Goal: Transaction & Acquisition: Purchase product/service

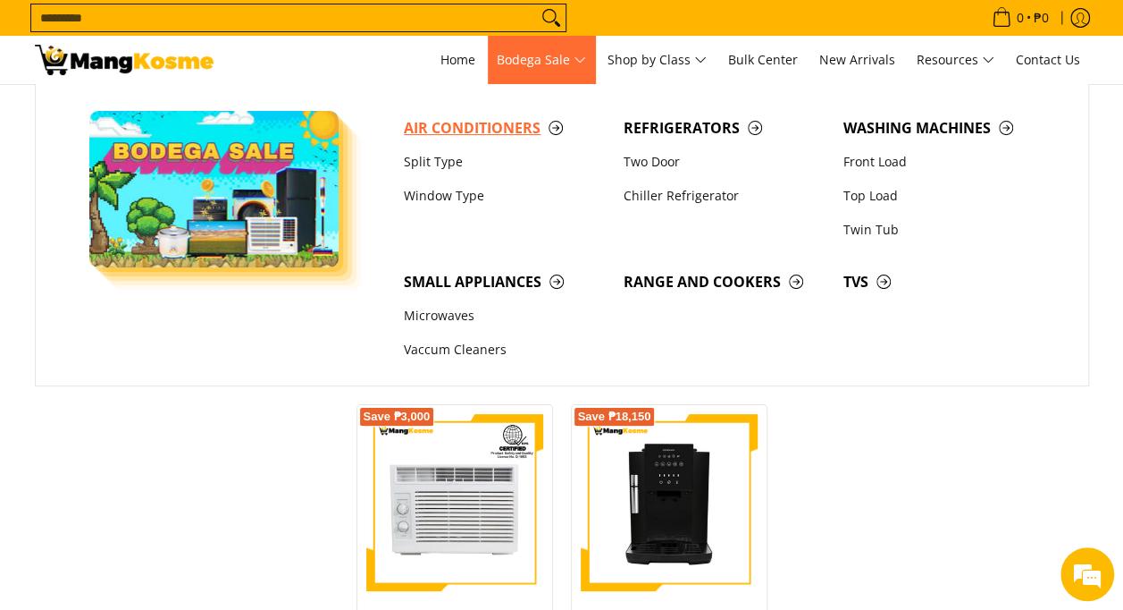
click at [481, 121] on span "Air Conditioners" at bounding box center [505, 128] width 202 height 22
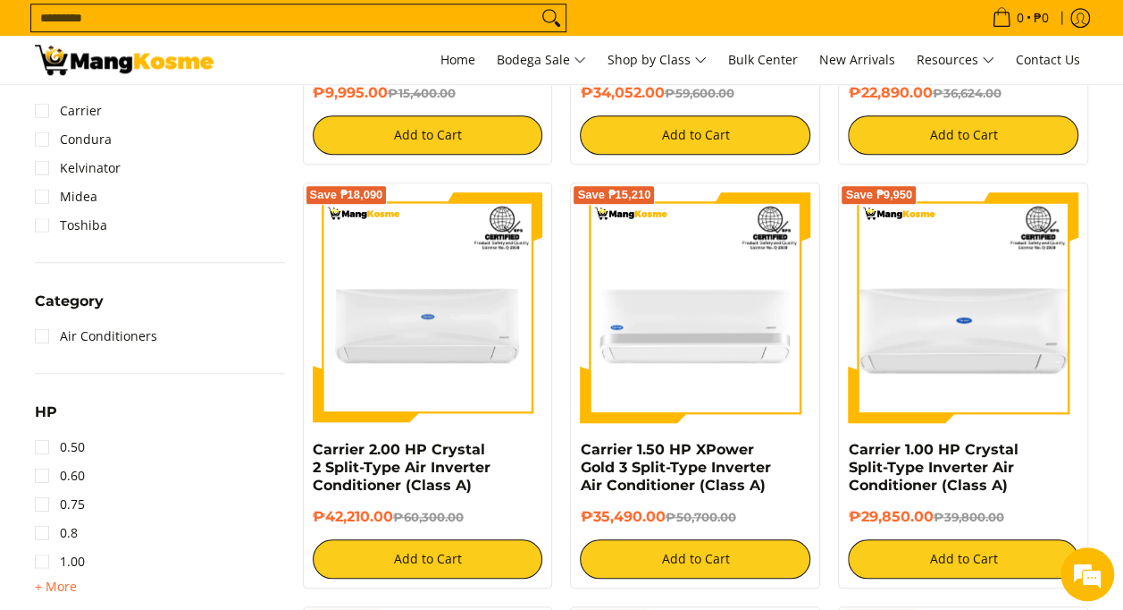
scroll to position [804, 0]
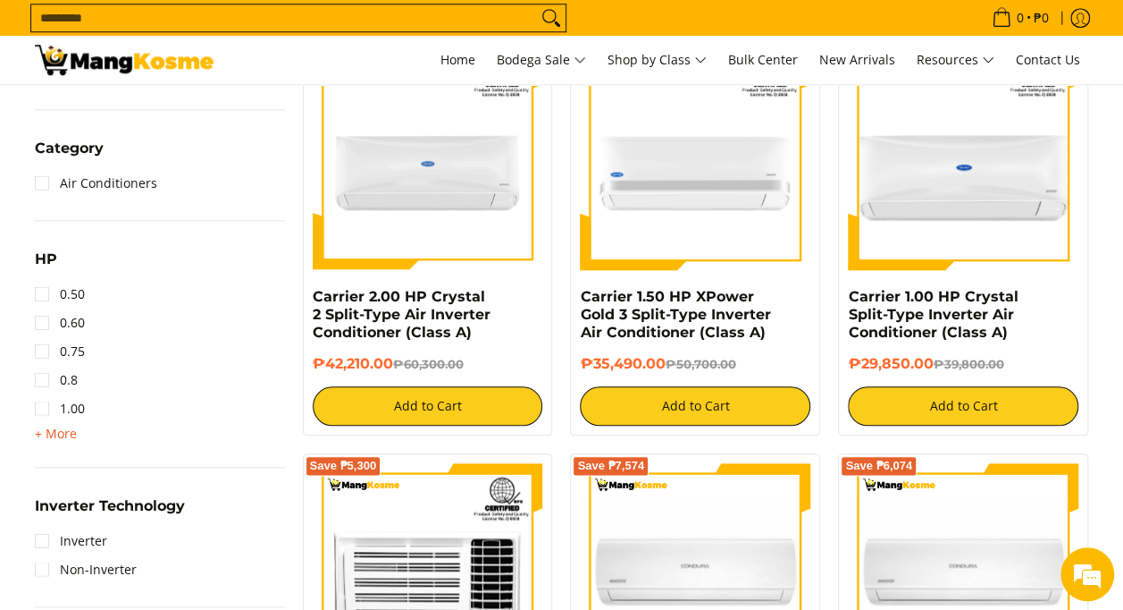
click at [40, 433] on span "+ More" at bounding box center [56, 433] width 42 height 14
click at [41, 464] on link "2.00" at bounding box center [60, 465] width 50 height 29
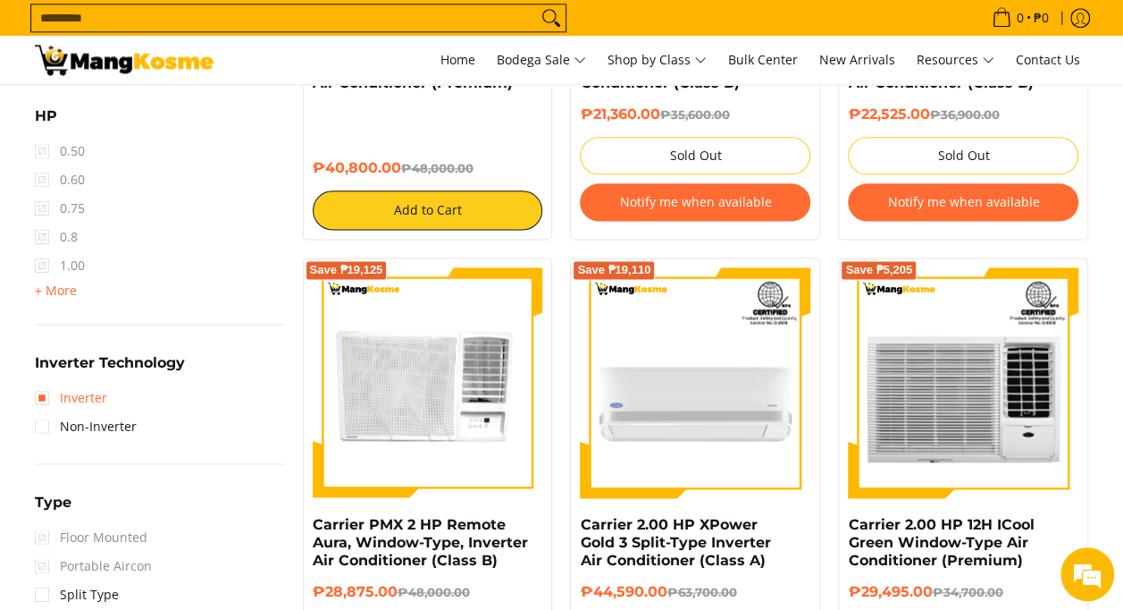
scroll to position [1056, 0]
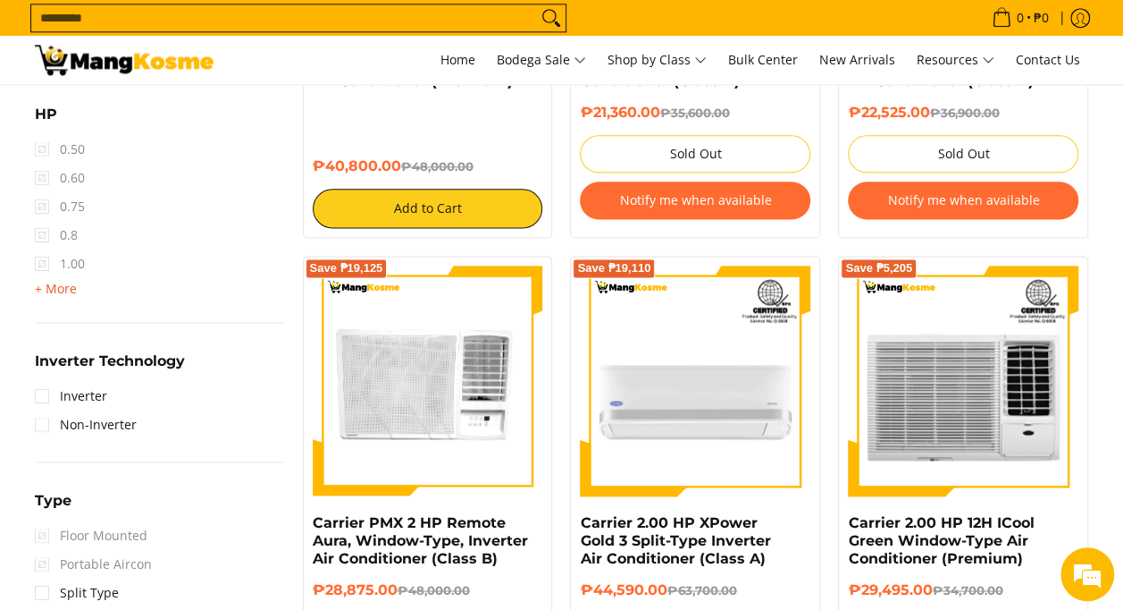
click at [45, 289] on span "+ More" at bounding box center [56, 289] width 42 height 14
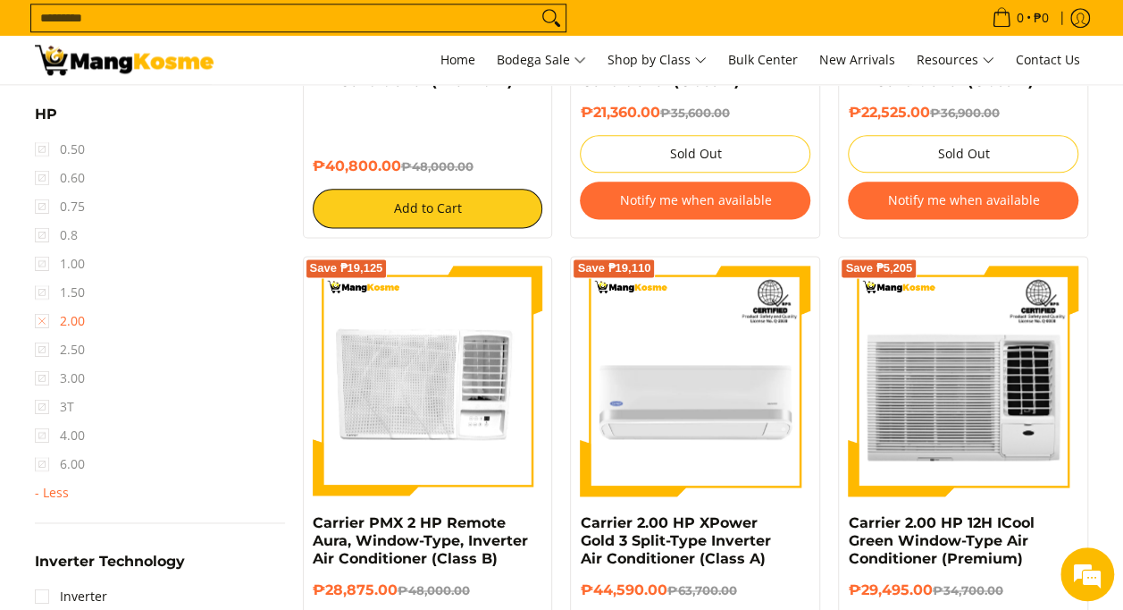
click at [43, 320] on link "2.00" at bounding box center [60, 321] width 50 height 29
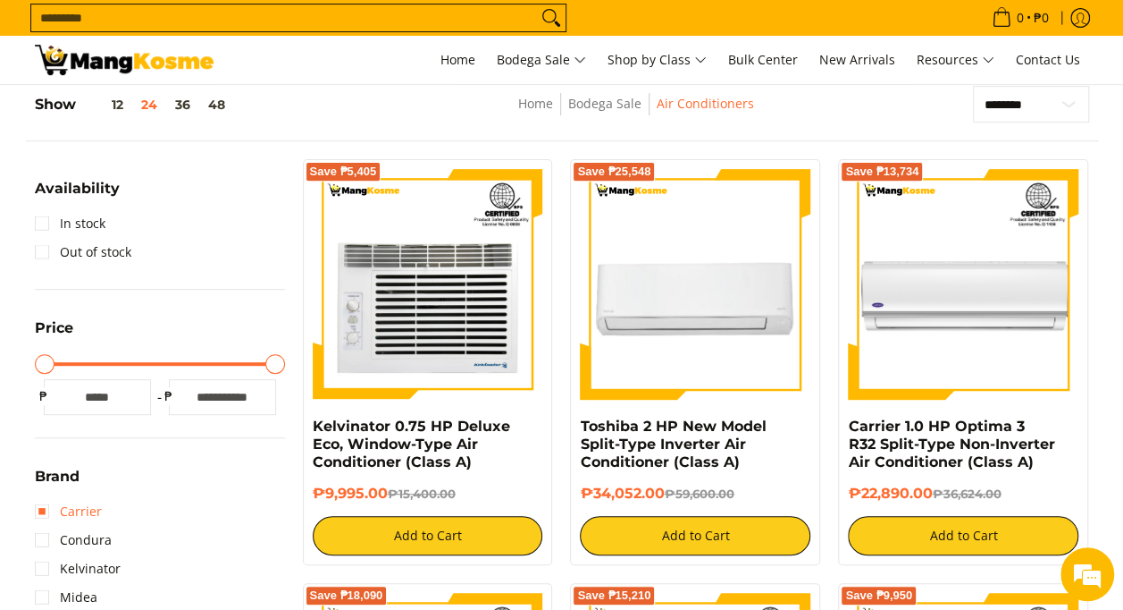
scroll to position [787, 0]
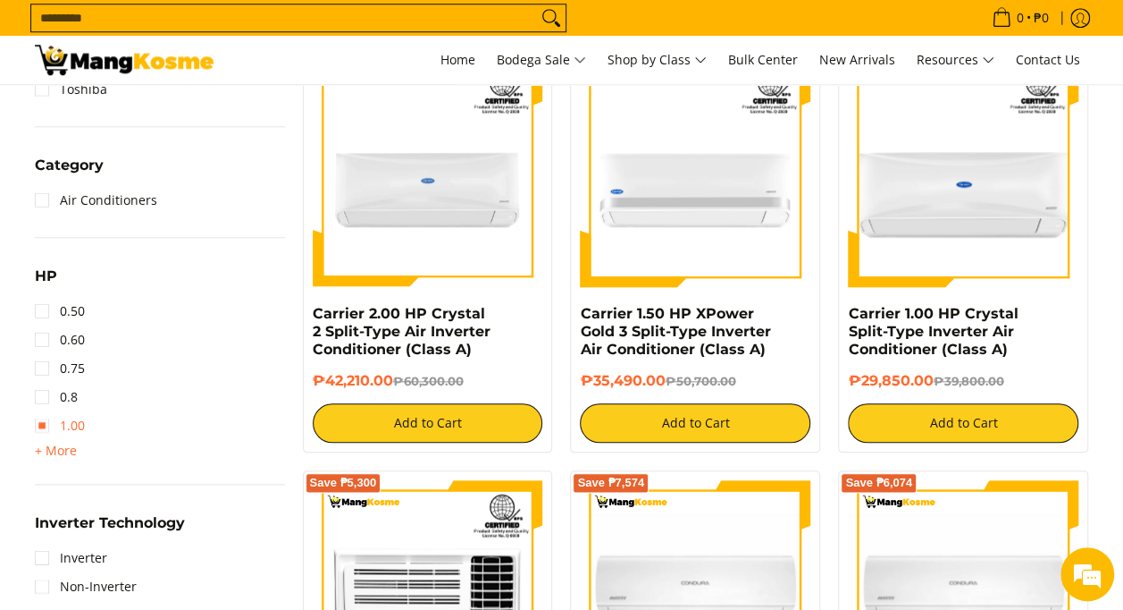
click at [48, 425] on link "1.00" at bounding box center [60, 425] width 50 height 29
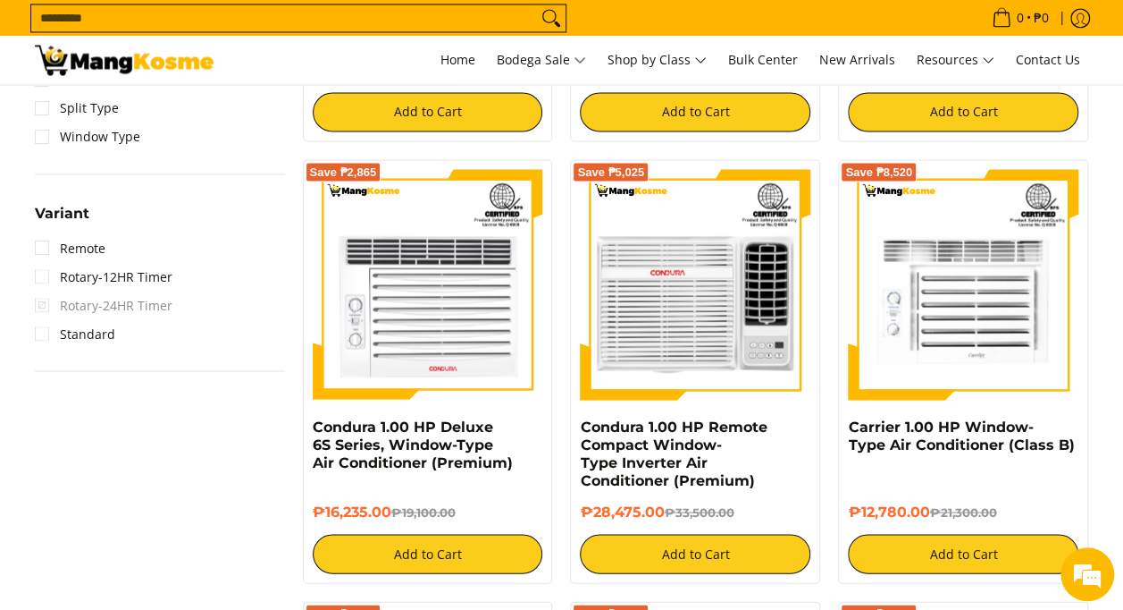
scroll to position [1056, 0]
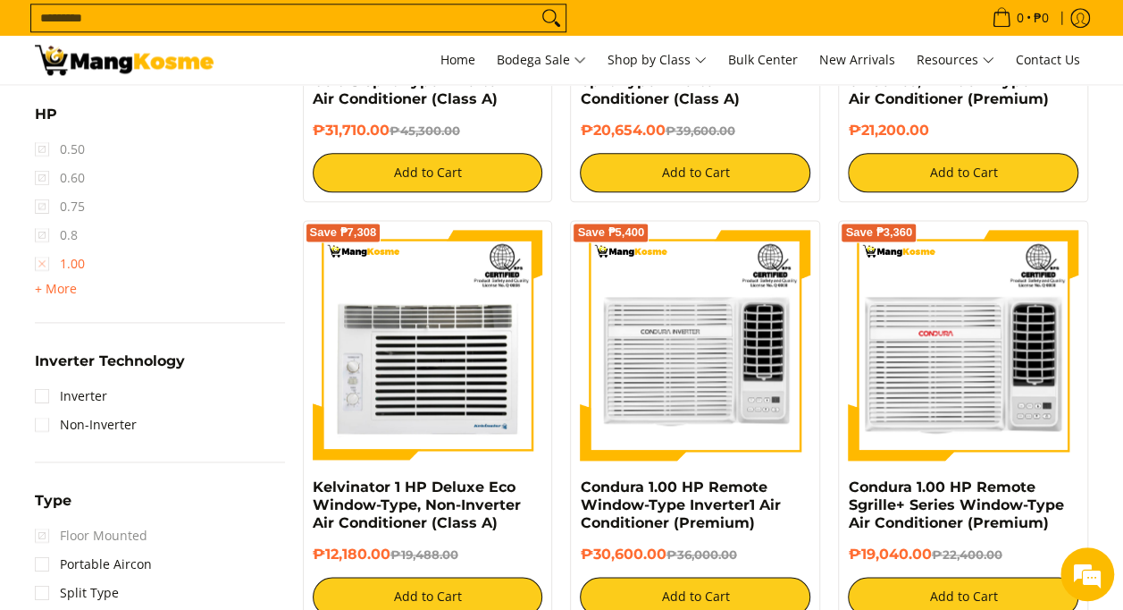
click at [44, 262] on link "1.00" at bounding box center [60, 263] width 50 height 29
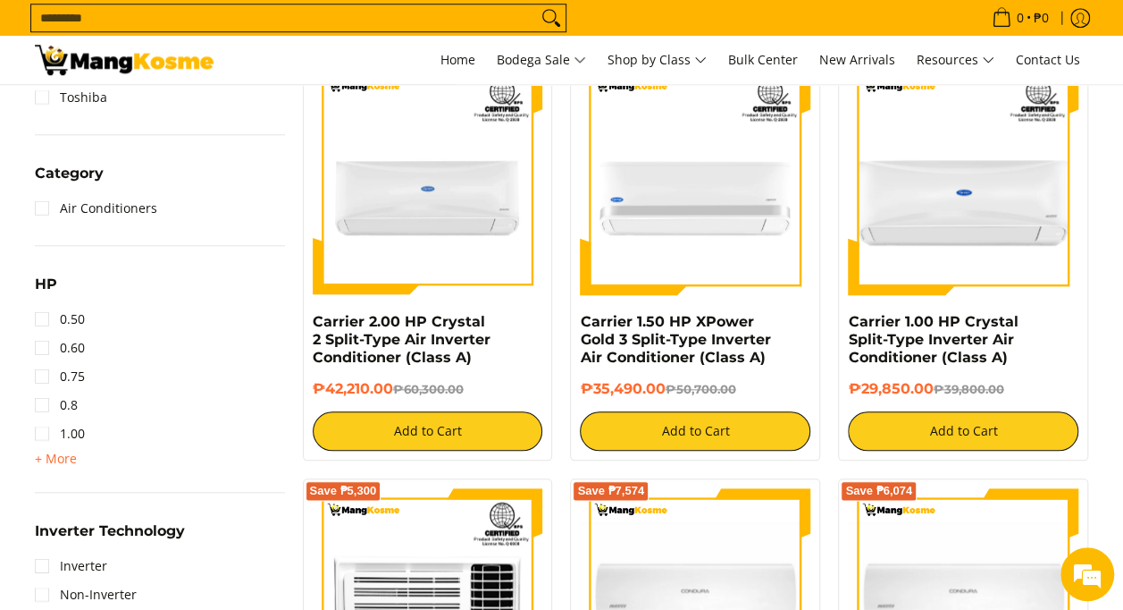
scroll to position [787, 0]
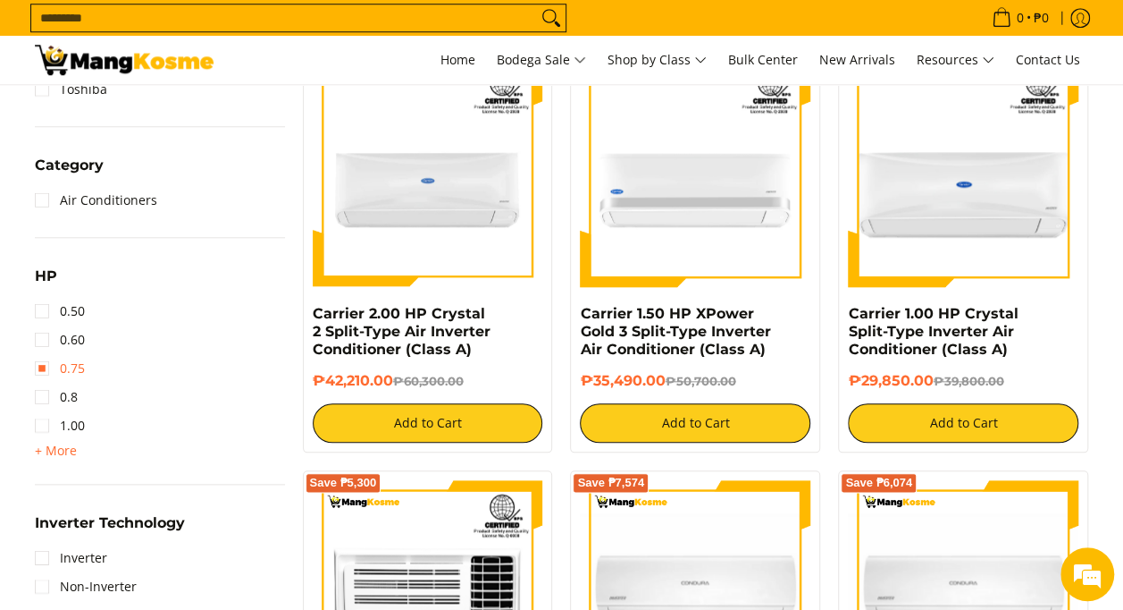
click at [39, 365] on link "0.75" at bounding box center [60, 368] width 50 height 29
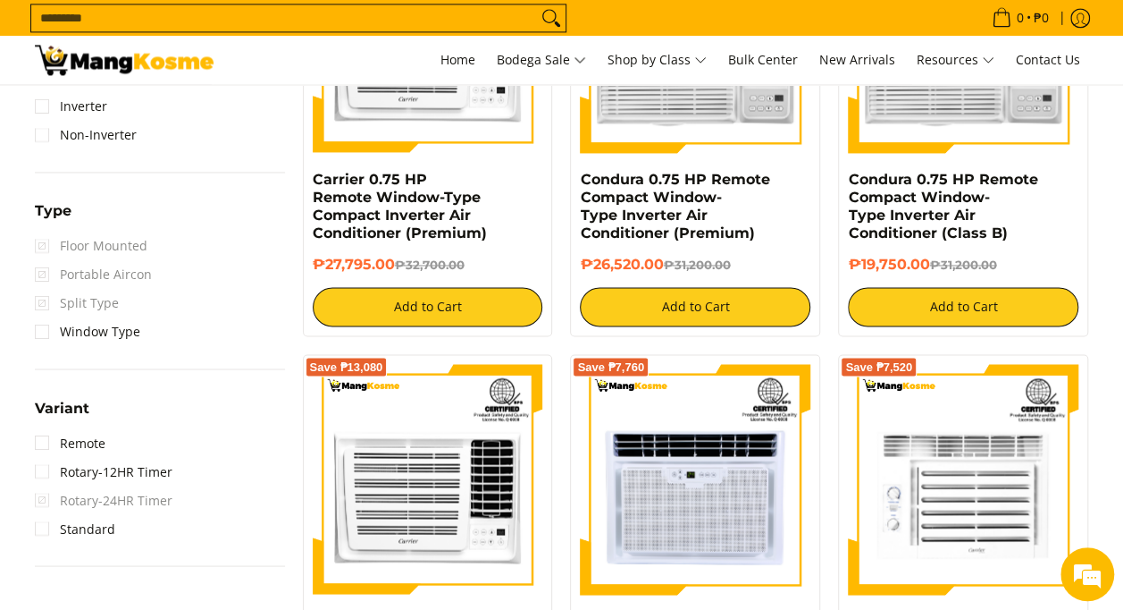
scroll to position [1145, 0]
